Goal: Task Accomplishment & Management: Manage account settings

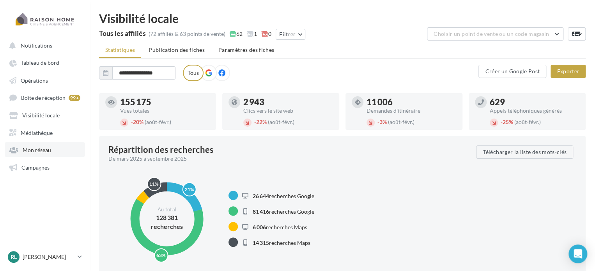
click at [42, 155] on link "Mon réseau" at bounding box center [45, 149] width 80 height 14
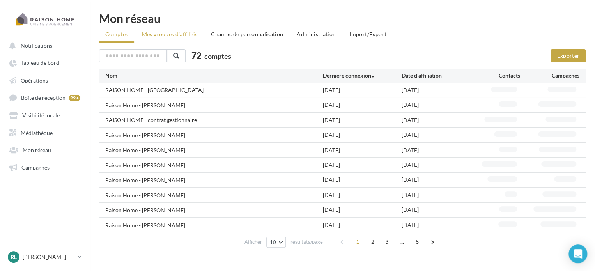
click at [179, 34] on span "Mes groupes d'affiliés" at bounding box center [170, 34] width 56 height 7
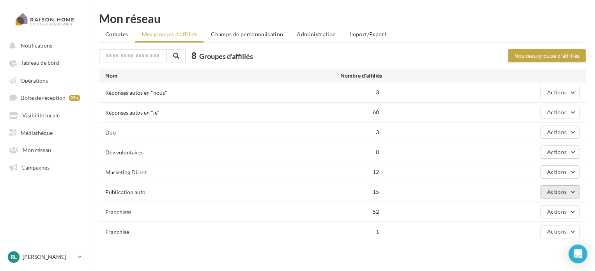
click at [563, 190] on span "Actions" at bounding box center [557, 191] width 20 height 7
click at [538, 208] on button "Editer" at bounding box center [541, 210] width 78 height 20
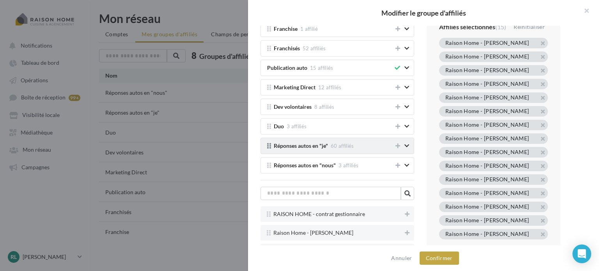
scroll to position [53, 0]
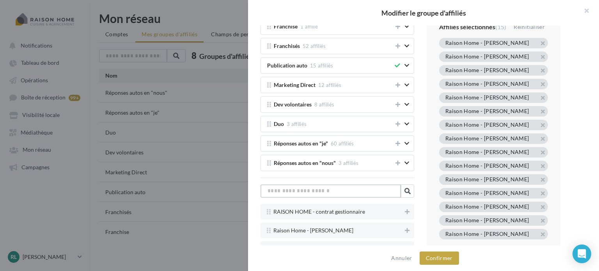
click at [332, 188] on input "text" at bounding box center [331, 191] width 140 height 13
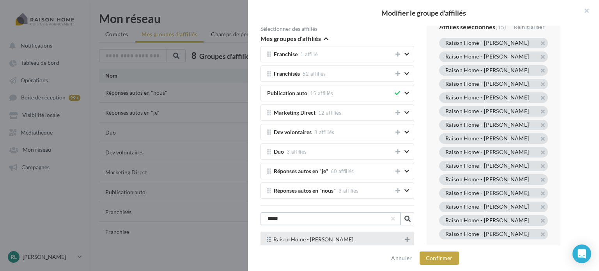
type input "*****"
click at [405, 239] on icon at bounding box center [407, 239] width 5 height 5
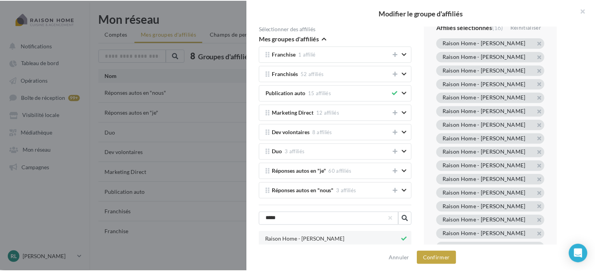
scroll to position [23, 0]
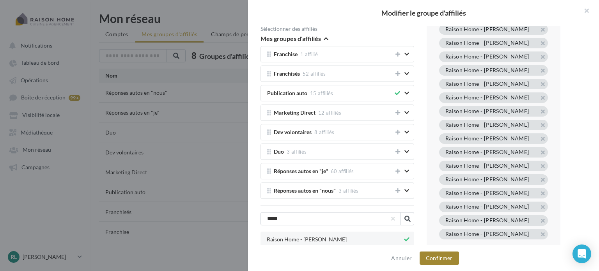
click at [441, 259] on button "Confirmer" at bounding box center [439, 258] width 39 height 13
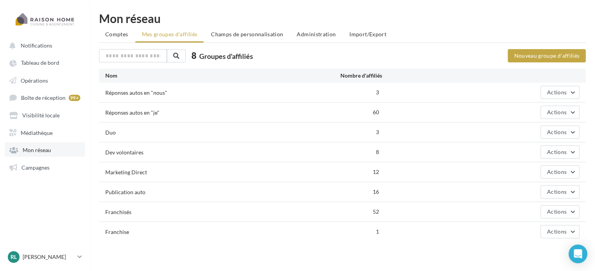
click at [57, 146] on link "Mon réseau" at bounding box center [45, 149] width 80 height 14
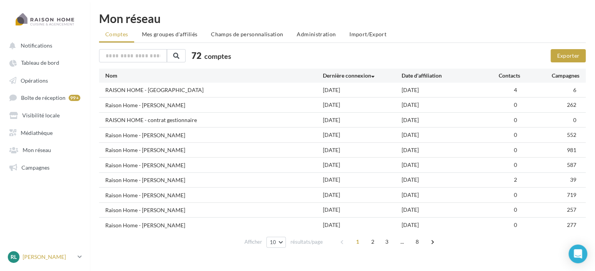
click at [50, 254] on p "[PERSON_NAME]" at bounding box center [49, 257] width 52 height 8
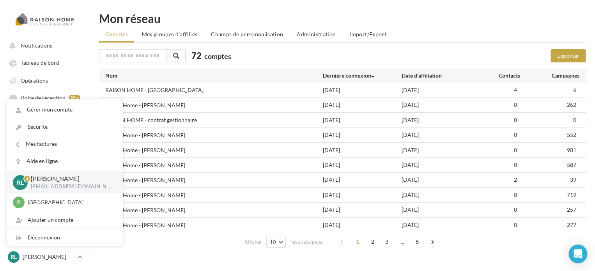
click at [92, 19] on div "Mon réseau Comptes Mes groupes d'affiliés Champs de personnalisation Administra…" at bounding box center [343, 131] width 506 height 239
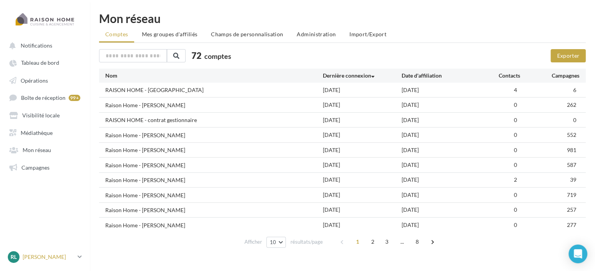
click at [49, 252] on div "RL [PERSON_NAME] LEDUDY [EMAIL_ADDRESS][DOMAIN_NAME]" at bounding box center [41, 257] width 67 height 12
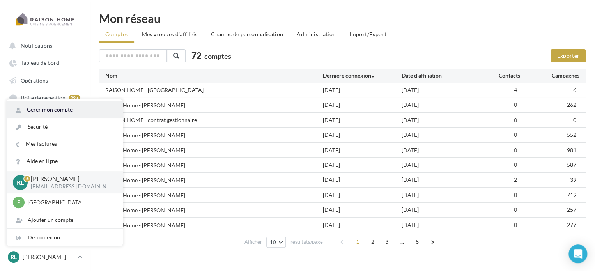
click at [53, 112] on link "Gérer mon compte" at bounding box center [65, 109] width 116 height 17
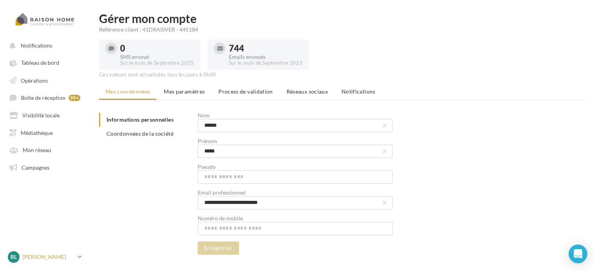
click at [43, 252] on div "RL [PERSON_NAME] LEDUDY [EMAIL_ADDRESS][DOMAIN_NAME]" at bounding box center [41, 257] width 67 height 12
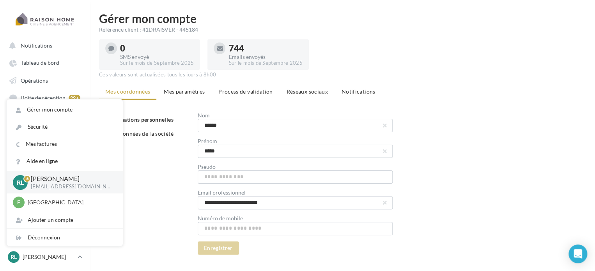
click at [163, 172] on div "**********" at bounding box center [345, 184] width 493 height 142
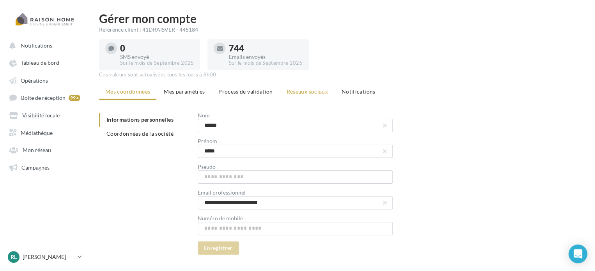
click at [299, 91] on span "Réseaux sociaux" at bounding box center [307, 91] width 41 height 7
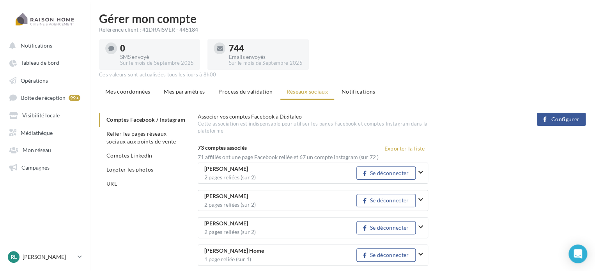
scroll to position [840, 0]
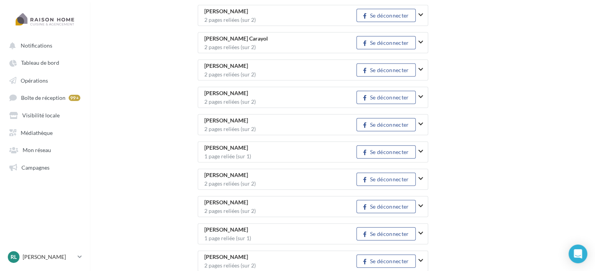
click at [423, 149] on icon "button" at bounding box center [421, 151] width 5 height 5
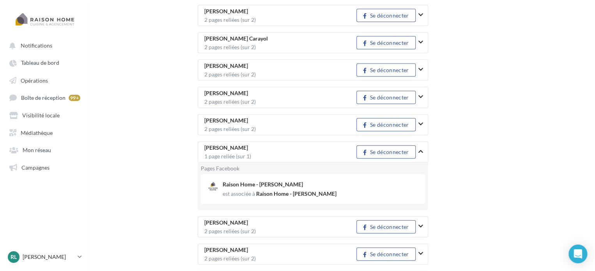
scroll to position [838, 0]
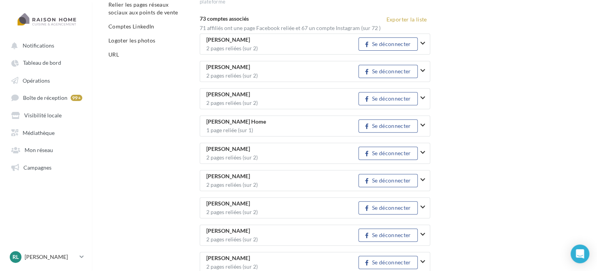
scroll to position [0, 0]
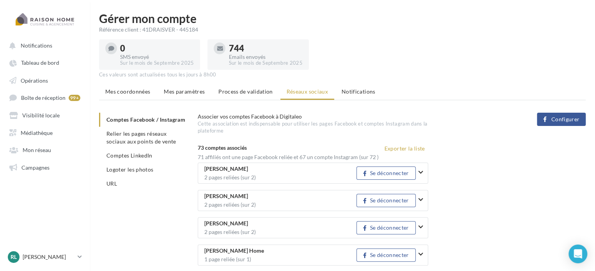
click at [398, 38] on div "0 SMS envoyé Sur le mois de [DATE] 744 Emails envoyés Sur le mois de [DATE]" at bounding box center [342, 53] width 487 height 33
click at [36, 165] on span "Campagnes" at bounding box center [35, 167] width 28 height 7
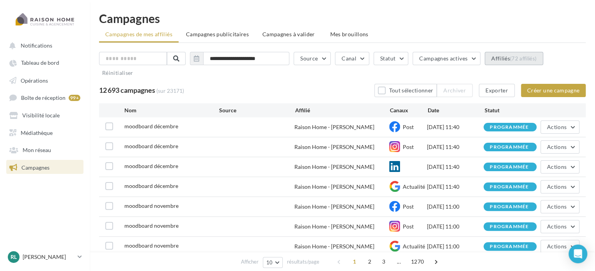
click at [506, 62] on button "Affiliés (72 affiliés)" at bounding box center [514, 58] width 59 height 13
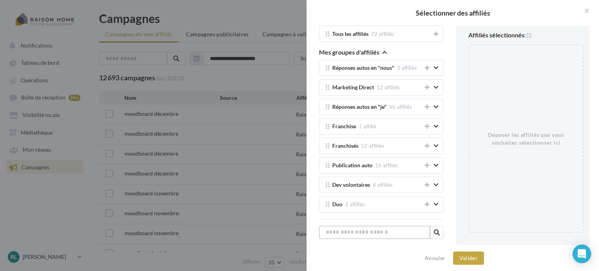
click at [373, 230] on input "text" at bounding box center [374, 232] width 111 height 13
type input "*******"
type input "*"
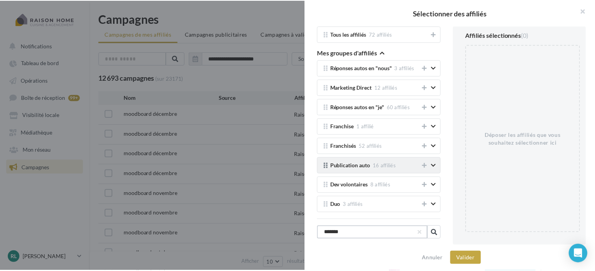
scroll to position [15, 0]
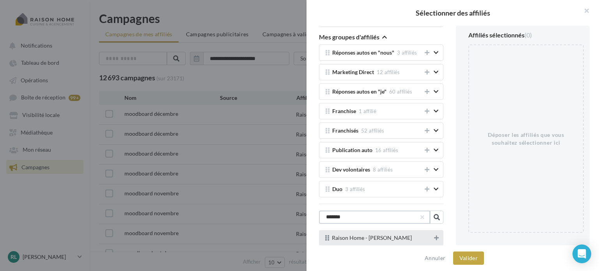
type input "*******"
click at [434, 237] on button at bounding box center [437, 237] width 8 height 9
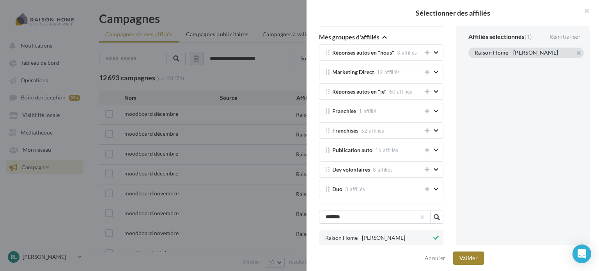
click at [473, 260] on button "Valider" at bounding box center [468, 258] width 31 height 13
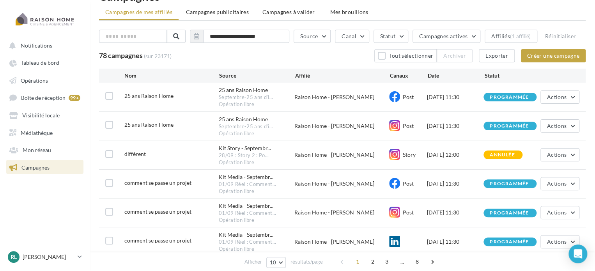
scroll to position [23, 0]
click at [315, 33] on button "Source" at bounding box center [312, 35] width 37 height 13
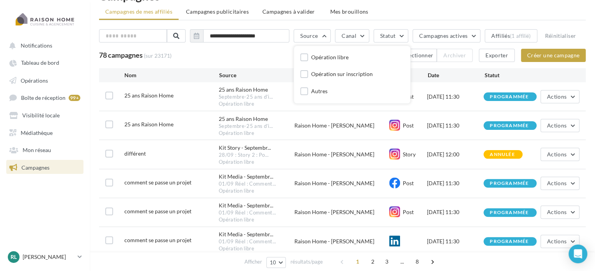
click at [266, 46] on div "**********" at bounding box center [342, 37] width 487 height 16
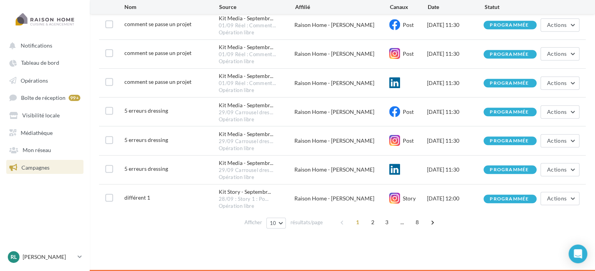
scroll to position [188, 0]
click at [279, 223] on button "10" at bounding box center [276, 223] width 20 height 11
click at [290, 208] on button "100" at bounding box center [293, 209] width 55 height 14
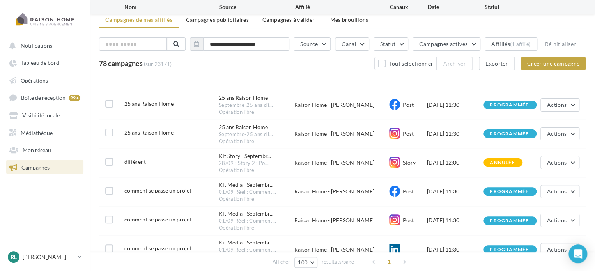
scroll to position [305, 0]
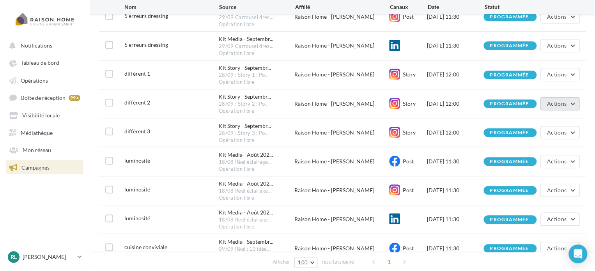
click at [564, 107] on span "Actions" at bounding box center [557, 103] width 20 height 7
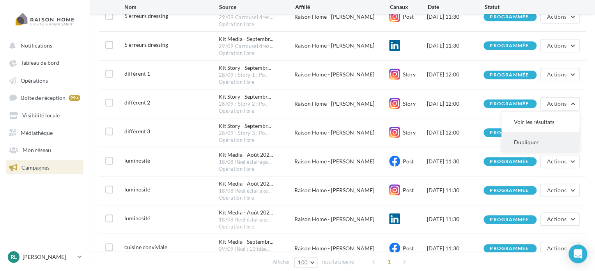
click at [534, 146] on button "Dupliquer" at bounding box center [541, 142] width 78 height 20
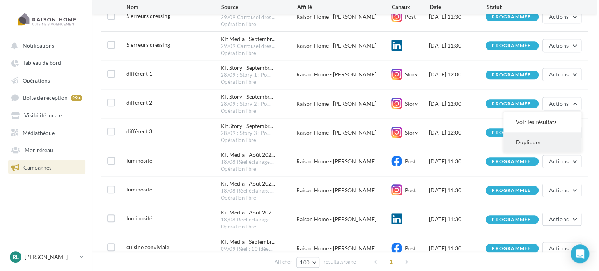
scroll to position [297, 0]
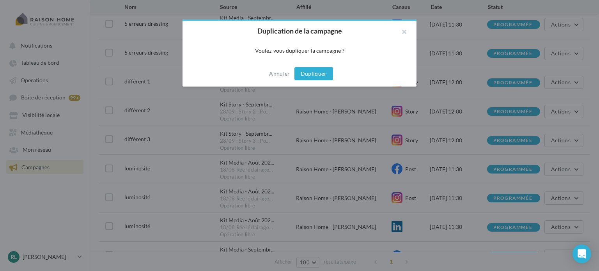
click at [314, 73] on button "Dupliquer" at bounding box center [314, 73] width 39 height 13
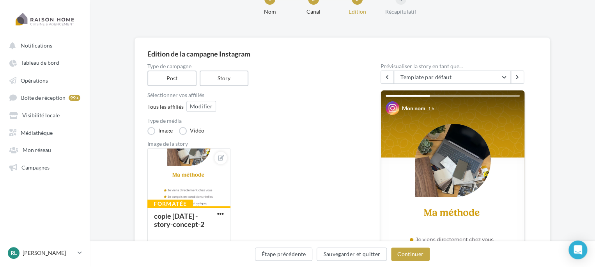
scroll to position [28, 0]
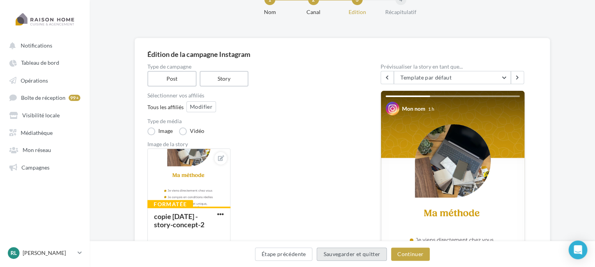
click at [334, 252] on button "Sauvegarder et quitter" at bounding box center [352, 254] width 70 height 13
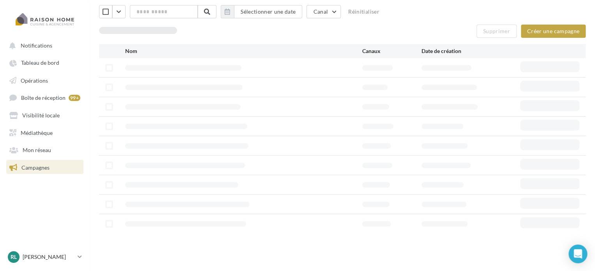
scroll to position [12, 0]
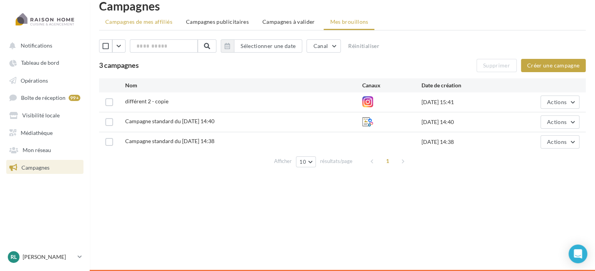
click at [156, 20] on span "Campagnes de mes affiliés" at bounding box center [138, 21] width 67 height 7
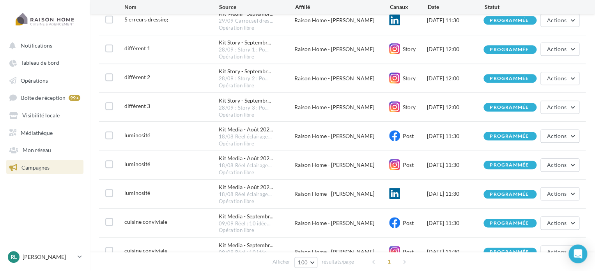
scroll to position [326, 0]
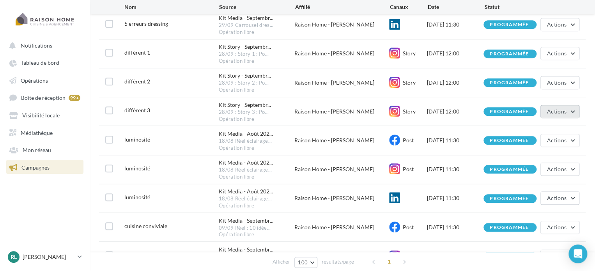
click at [574, 118] on button "Actions" at bounding box center [560, 111] width 39 height 13
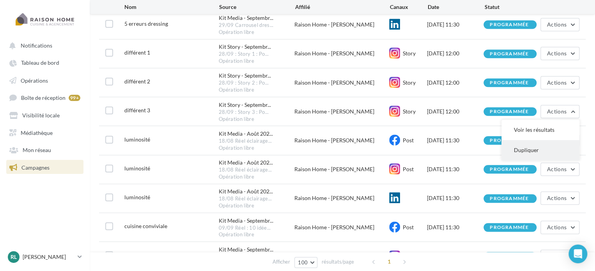
click at [534, 156] on button "Dupliquer" at bounding box center [541, 150] width 78 height 20
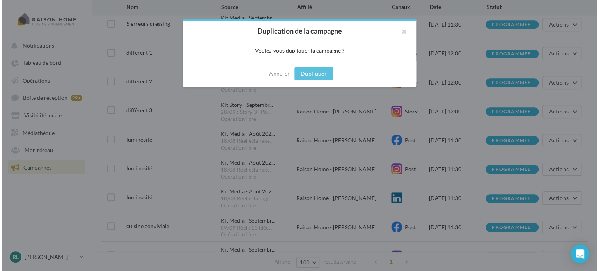
scroll to position [318, 0]
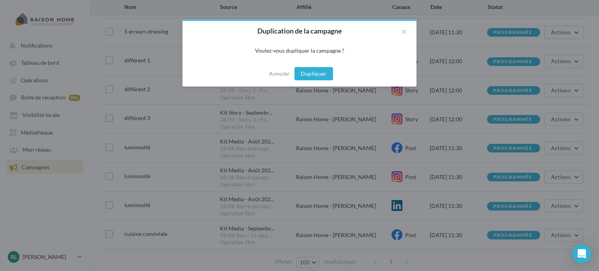
click at [315, 73] on button "Dupliquer" at bounding box center [314, 73] width 39 height 13
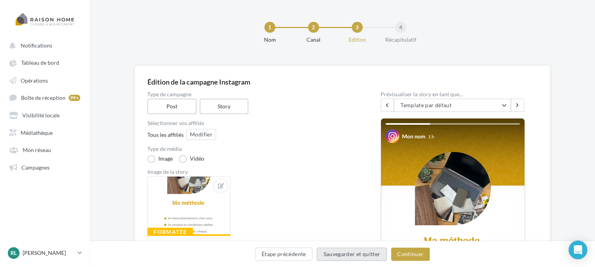
click at [345, 258] on button "Sauvegarder et quitter" at bounding box center [352, 254] width 70 height 13
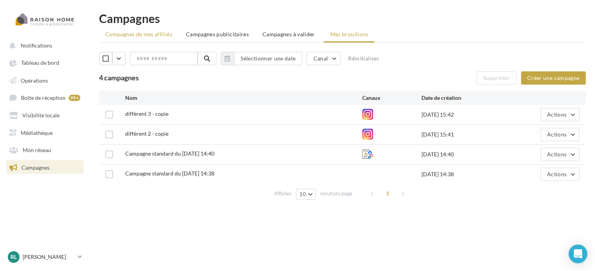
click at [140, 35] on span "Campagnes de mes affiliés" at bounding box center [138, 34] width 67 height 7
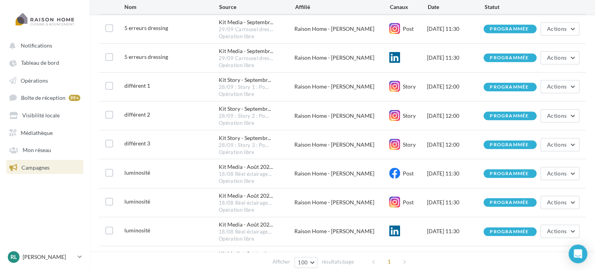
scroll to position [293, 0]
click at [563, 119] on span "Actions" at bounding box center [557, 115] width 20 height 7
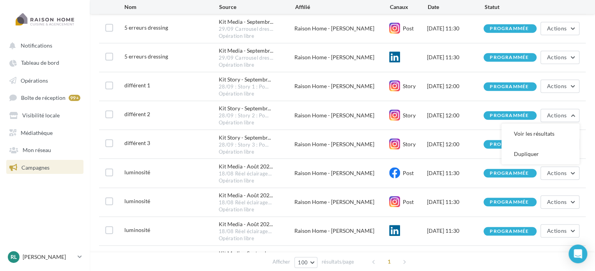
click at [439, 127] on div "différent 2 Kit Story - Septembr... 28/09 : Story 2 : Po... Opération libre Rai…" at bounding box center [342, 115] width 487 height 28
click at [560, 119] on span "Actions" at bounding box center [557, 115] width 20 height 7
click at [108, 118] on label at bounding box center [109, 114] width 8 height 8
click at [111, 147] on label at bounding box center [109, 143] width 8 height 8
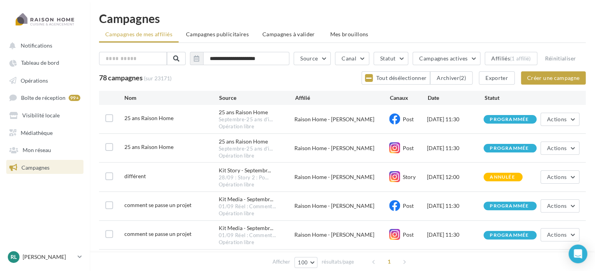
scroll to position [0, 0]
click at [449, 84] on button "Archiver (2)" at bounding box center [451, 77] width 43 height 13
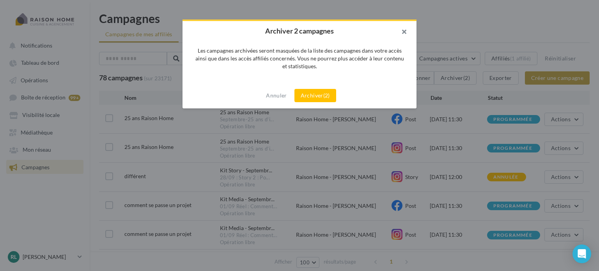
click at [405, 31] on button "button" at bounding box center [400, 32] width 31 height 23
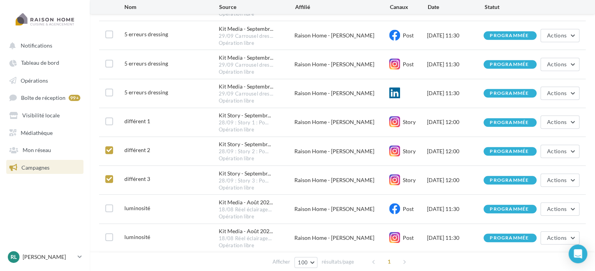
scroll to position [257, 0]
click at [562, 154] on span "Actions" at bounding box center [557, 151] width 20 height 7
click at [106, 183] on label at bounding box center [109, 179] width 8 height 8
click at [556, 158] on button "Actions" at bounding box center [560, 151] width 39 height 13
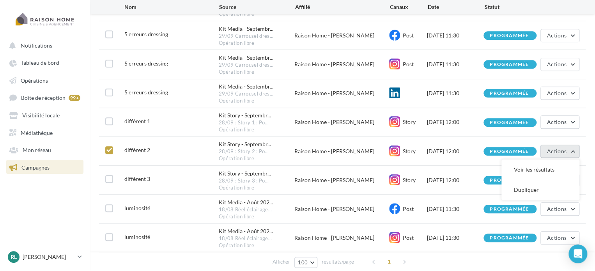
click at [556, 158] on button "Actions" at bounding box center [560, 151] width 39 height 13
click at [107, 183] on label at bounding box center [109, 179] width 8 height 8
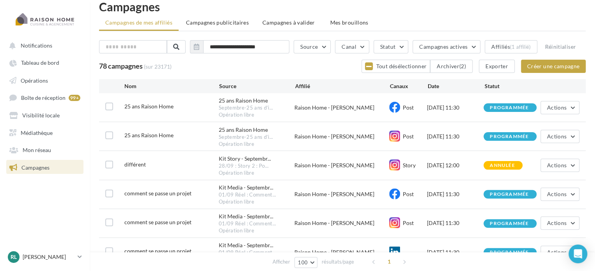
scroll to position [11, 0]
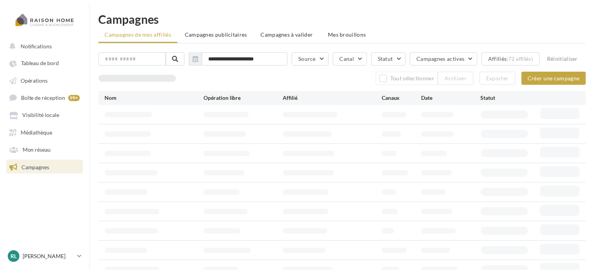
scroll to position [11, 0]
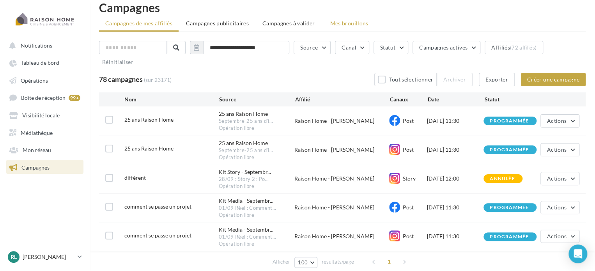
click at [353, 22] on span "Mes brouillons" at bounding box center [349, 23] width 38 height 7
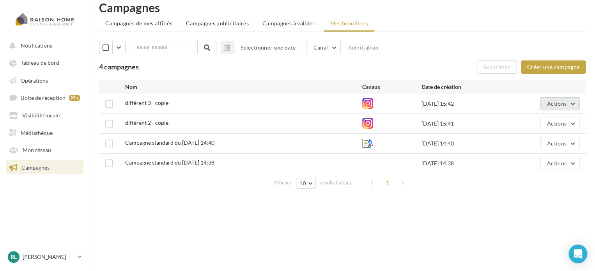
click at [566, 103] on span "Actions" at bounding box center [557, 103] width 20 height 7
click at [106, 104] on label at bounding box center [109, 104] width 8 height 8
click at [107, 123] on label at bounding box center [109, 124] width 8 height 8
click at [499, 66] on button "Supprimer" at bounding box center [497, 66] width 40 height 13
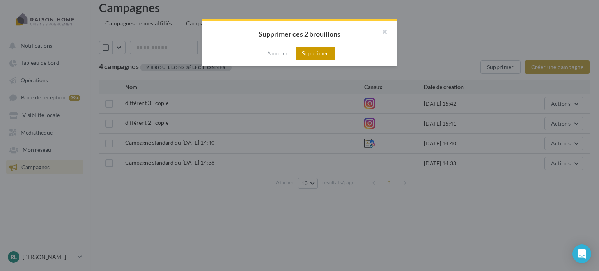
click at [313, 53] on button "Supprimer" at bounding box center [315, 53] width 39 height 13
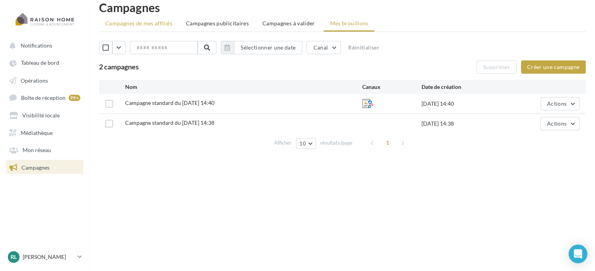
click at [158, 21] on span "Campagnes de mes affiliés" at bounding box center [138, 23] width 67 height 7
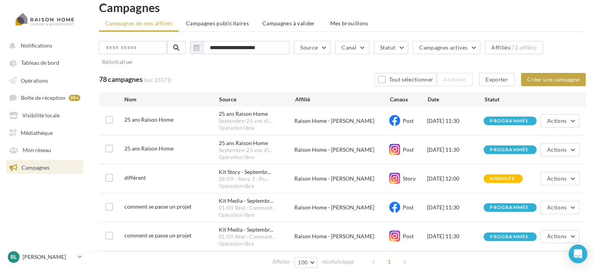
click at [304, 66] on div "**********" at bounding box center [342, 55] width 487 height 29
click at [254, 76] on div "78 campagnes (sur 23171) Tout sélectionner Archiver Exporter Créer une campagne" at bounding box center [342, 79] width 487 height 13
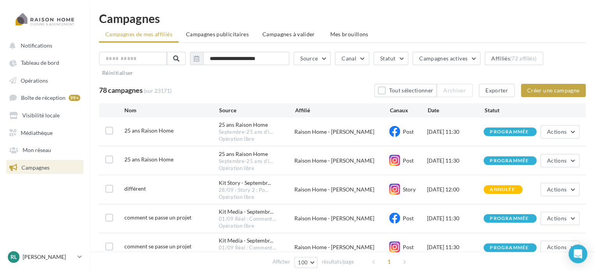
click at [45, 170] on span "Campagnes" at bounding box center [35, 167] width 28 height 7
click at [225, 17] on h1 "Campagnes" at bounding box center [342, 18] width 487 height 12
click at [206, 28] on li "Campagnes publicitaires" at bounding box center [217, 34] width 75 height 14
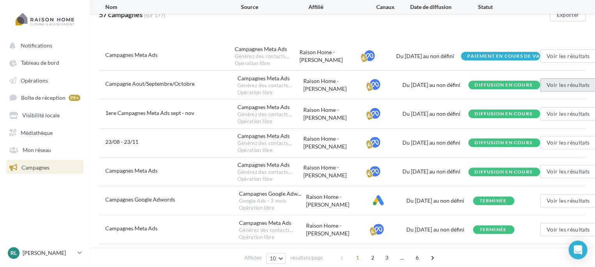
scroll to position [65, 0]
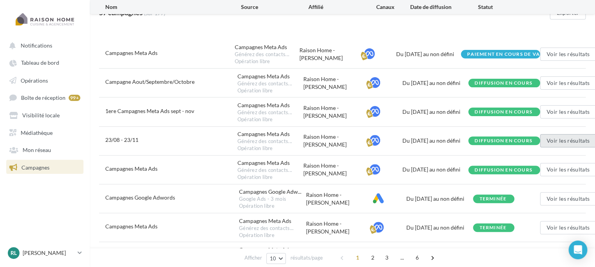
click at [577, 136] on button "Voir les résultats" at bounding box center [568, 140] width 56 height 13
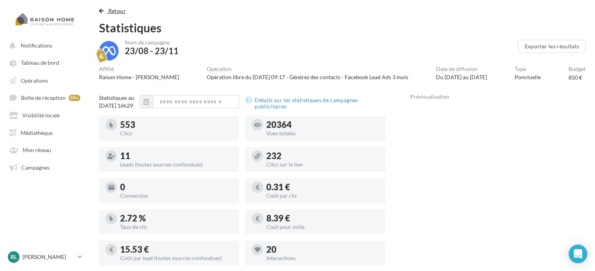
click at [115, 10] on span "Retour" at bounding box center [117, 10] width 18 height 7
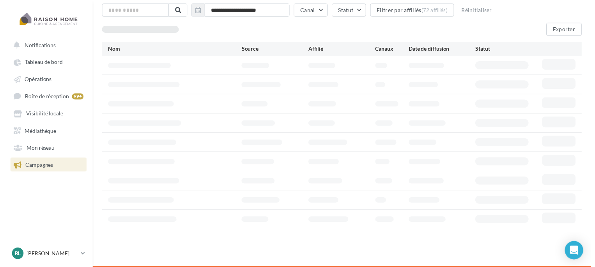
scroll to position [47, 0]
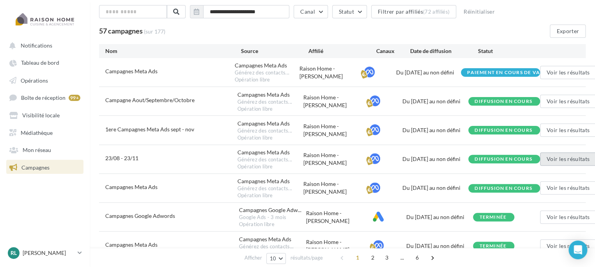
click at [559, 156] on button "Voir les résultats" at bounding box center [568, 159] width 56 height 13
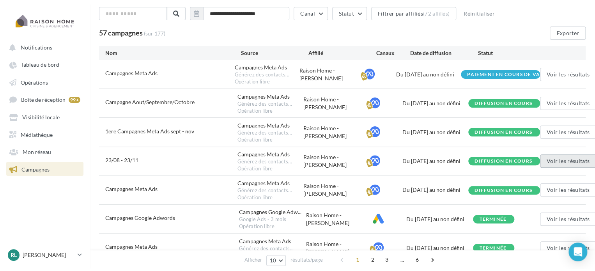
scroll to position [6, 0]
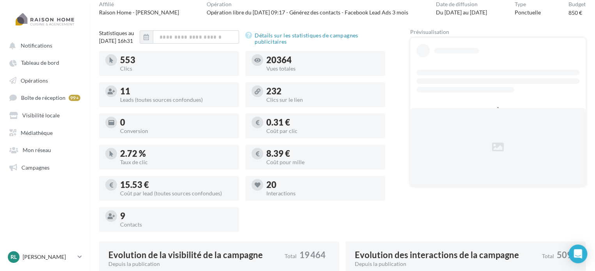
click at [134, 215] on div "9 Contacts" at bounding box center [176, 219] width 113 height 19
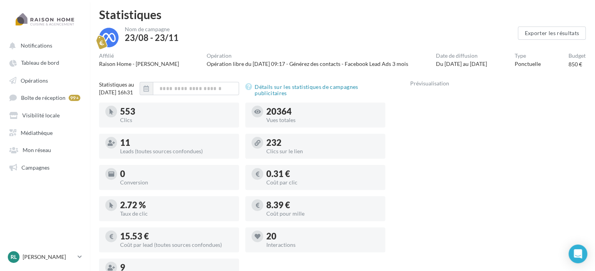
scroll to position [12, 0]
click at [32, 83] on span "Opérations" at bounding box center [34, 80] width 27 height 7
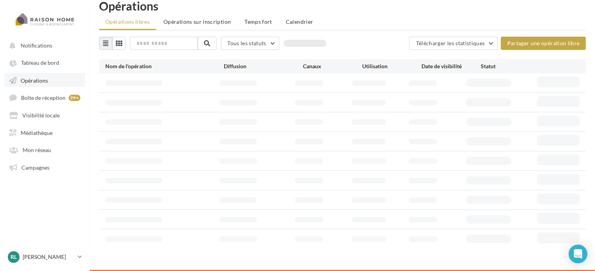
scroll to position [12, 0]
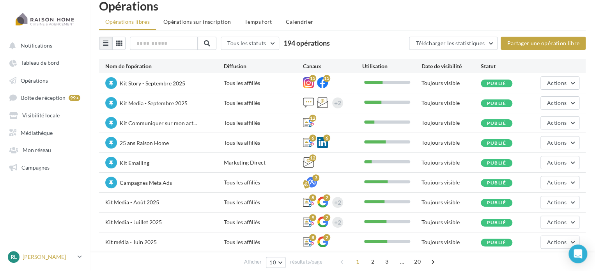
click at [37, 254] on p "[PERSON_NAME]" at bounding box center [49, 257] width 52 height 8
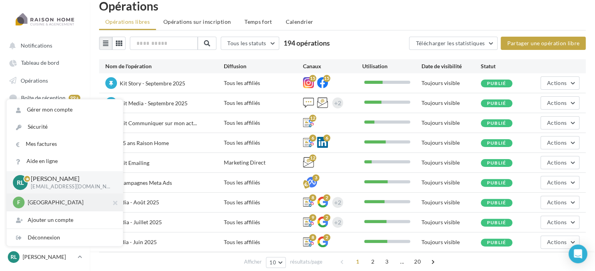
click at [41, 204] on p "[GEOGRAPHIC_DATA]" at bounding box center [71, 203] width 86 height 8
